Goal: Navigation & Orientation: Find specific page/section

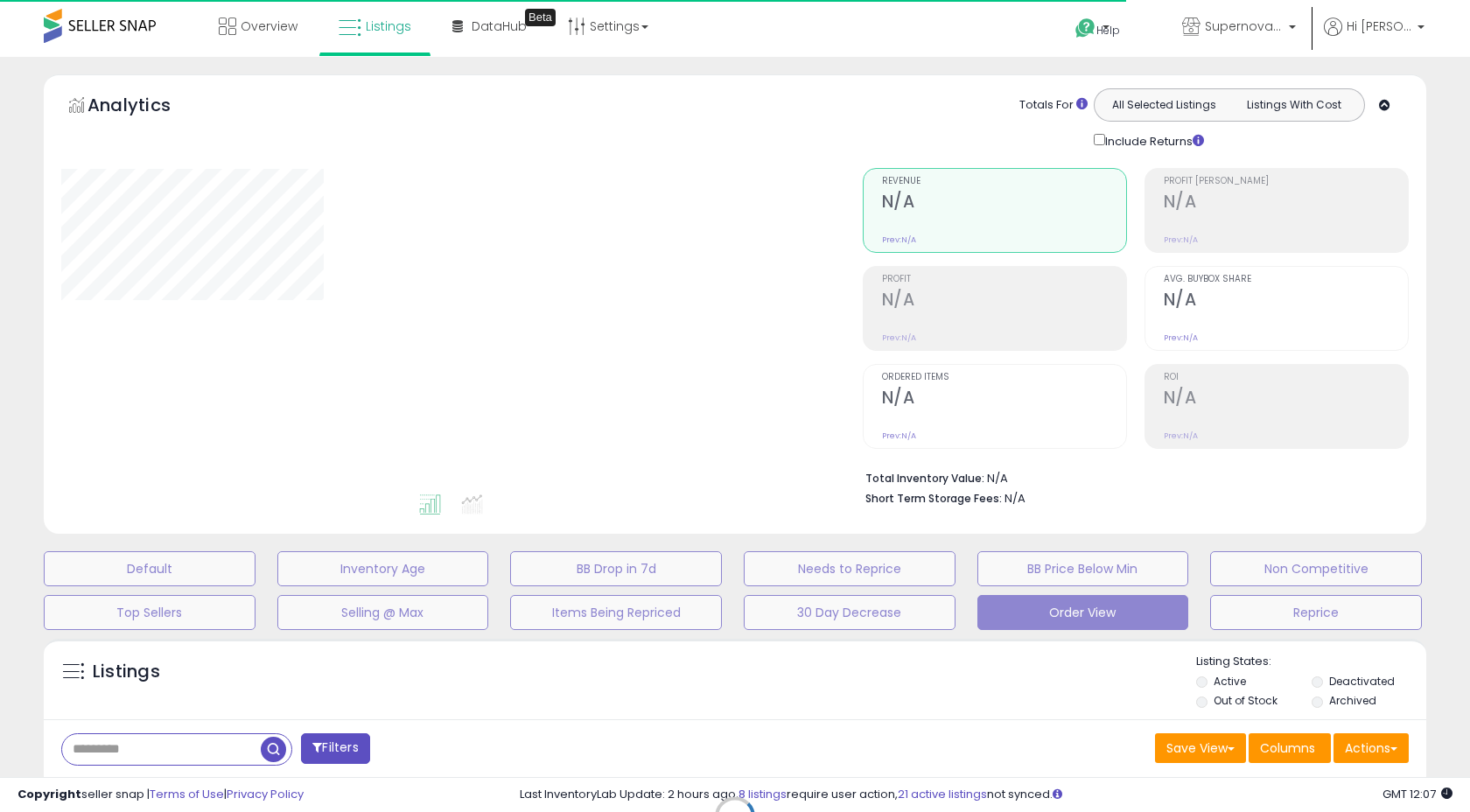
type input "**********"
select select "**"
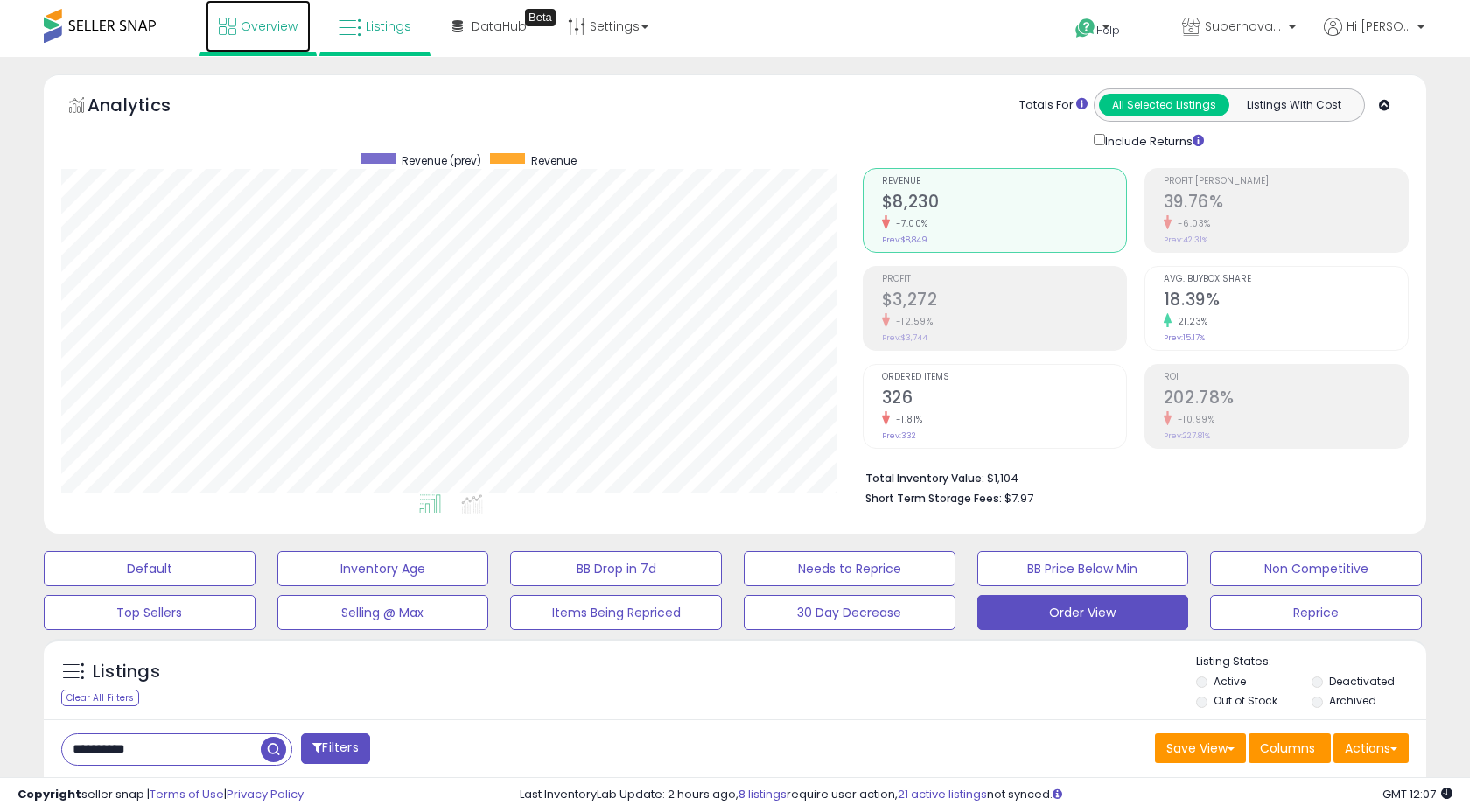
click at [256, 25] on span "Overview" at bounding box center [268, 27] width 57 height 18
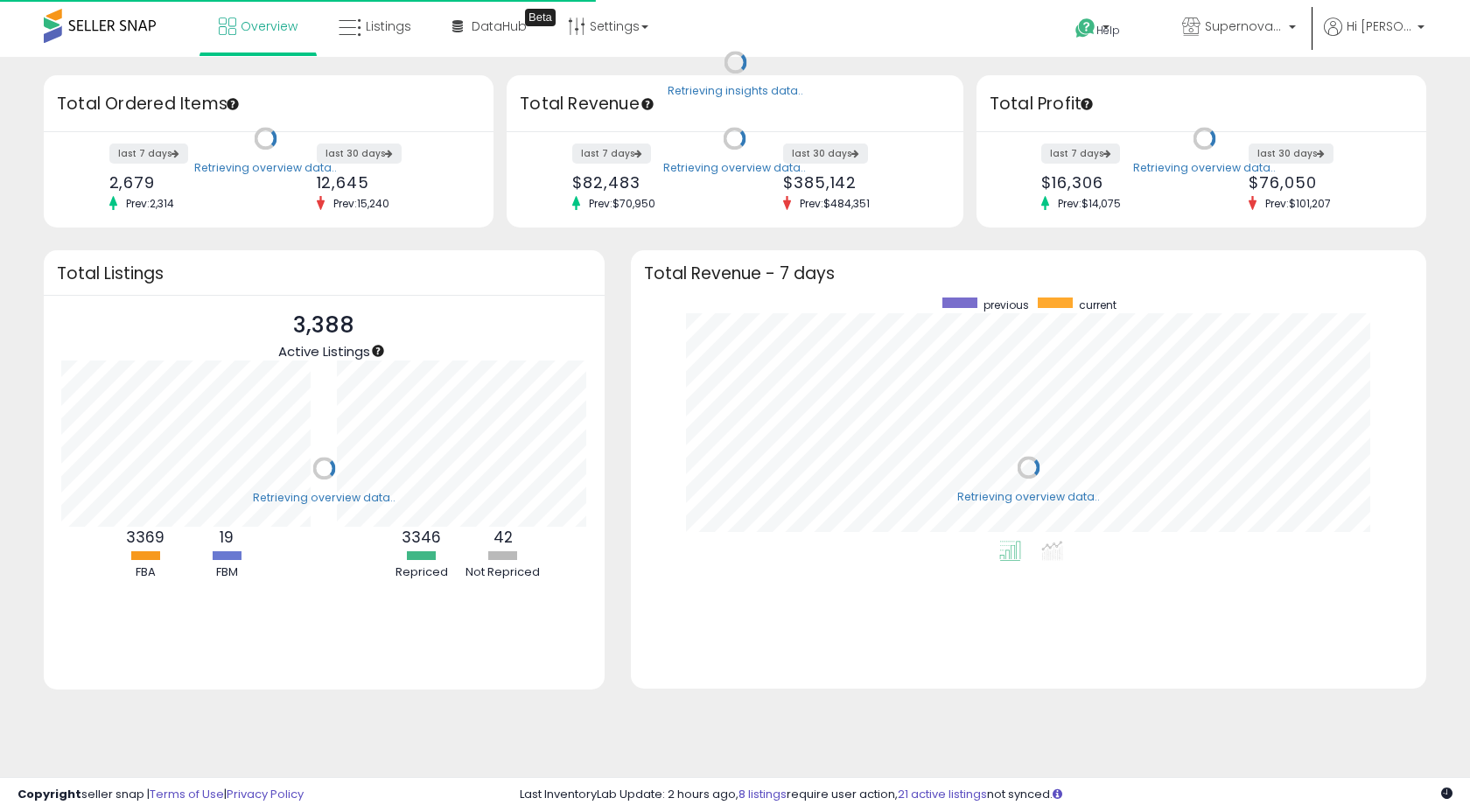
scroll to position [243, 760]
